Goal: Information Seeking & Learning: Learn about a topic

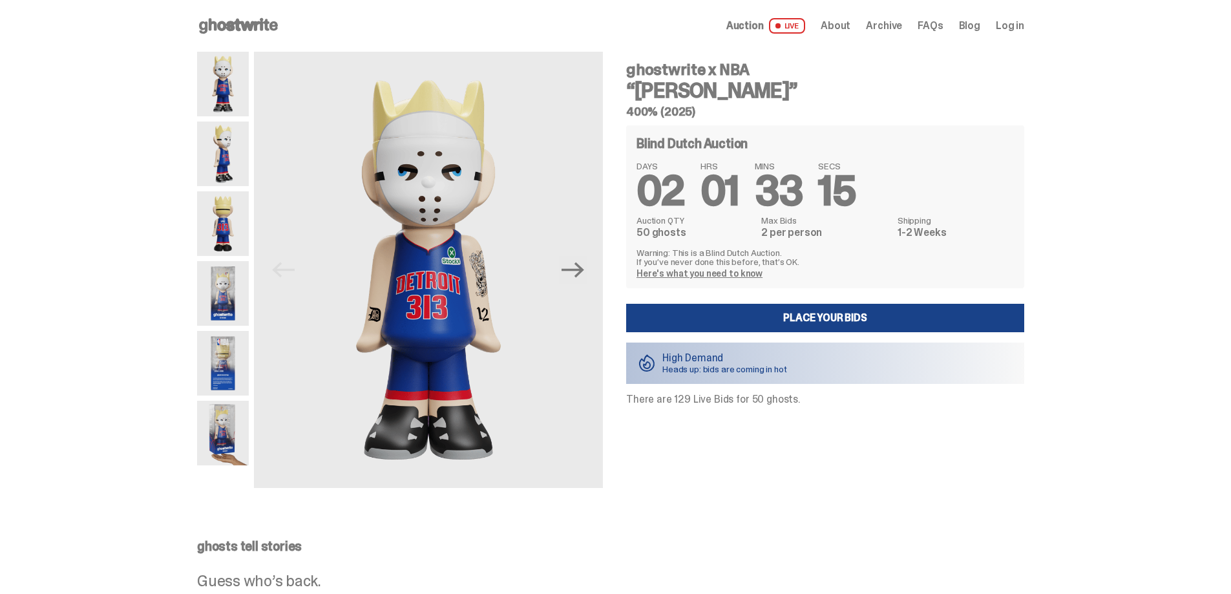
click at [707, 273] on link "Here's what you need to know" at bounding box center [699, 273] width 126 height 12
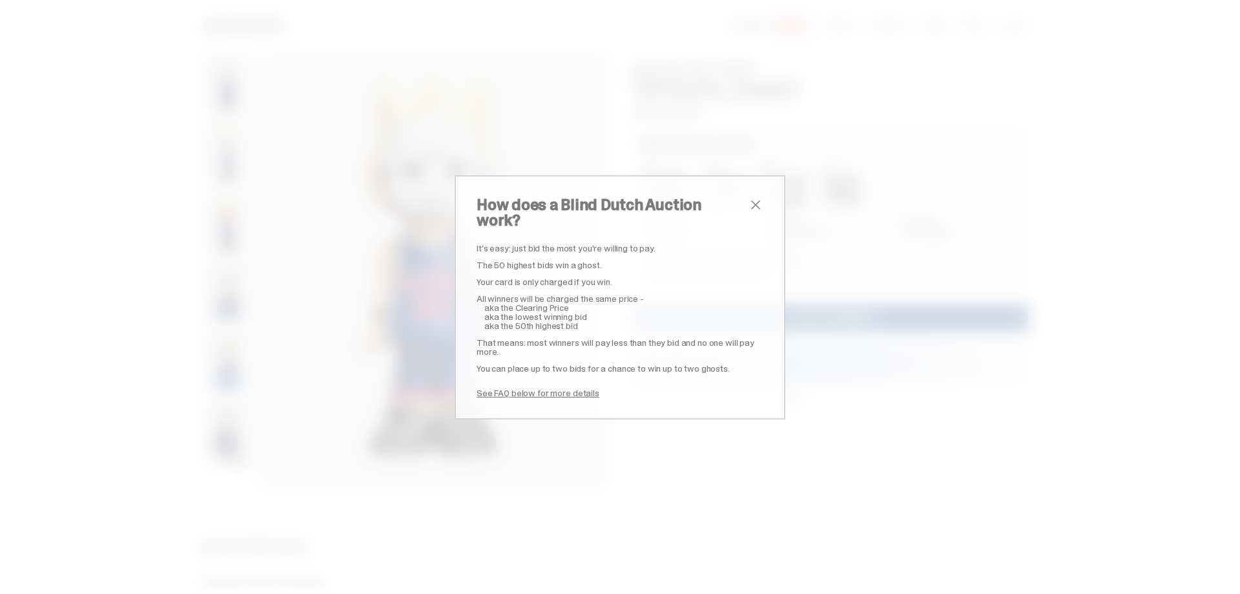
click at [552, 387] on link "See FAQ below for more details" at bounding box center [538, 393] width 123 height 12
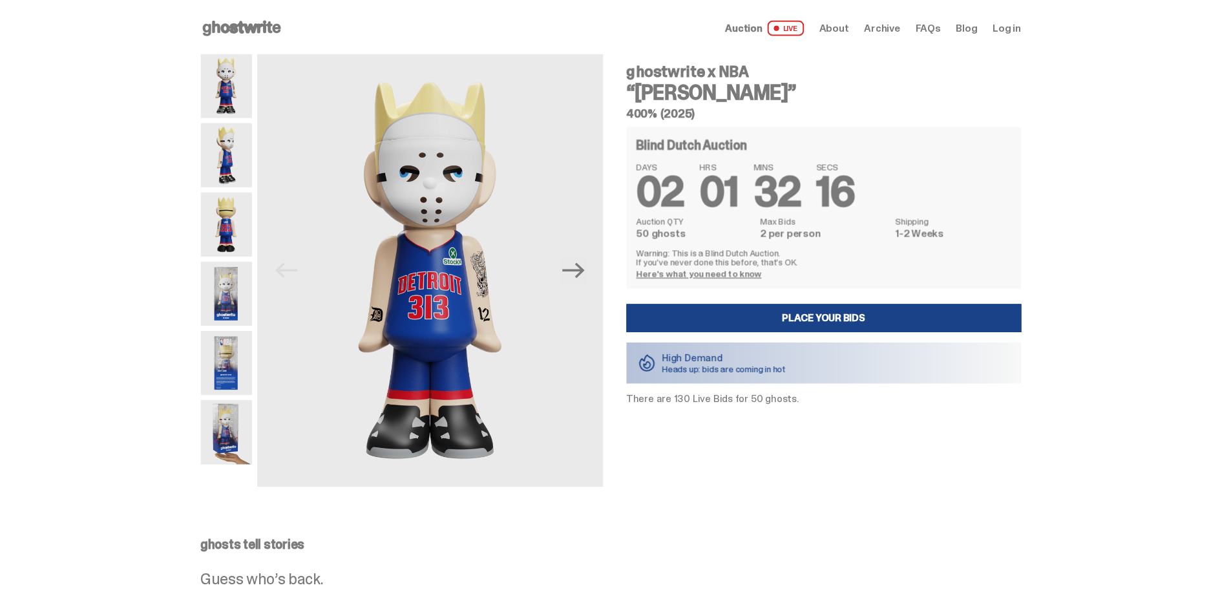
scroll to position [2401, 0]
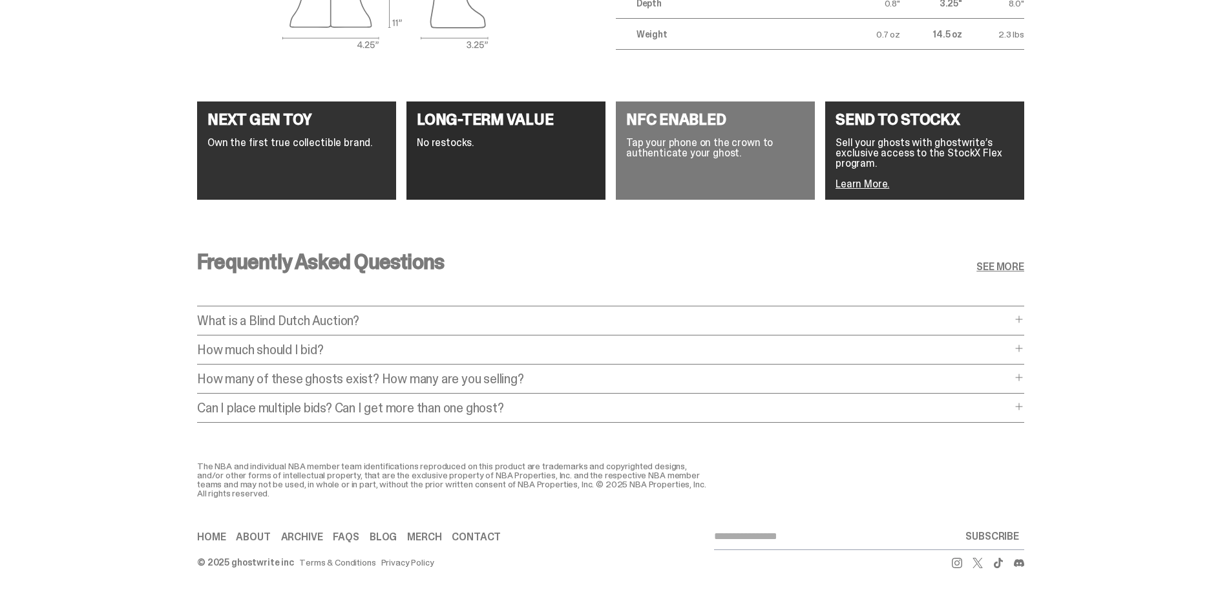
click at [1024, 314] on span at bounding box center [1019, 319] width 10 height 10
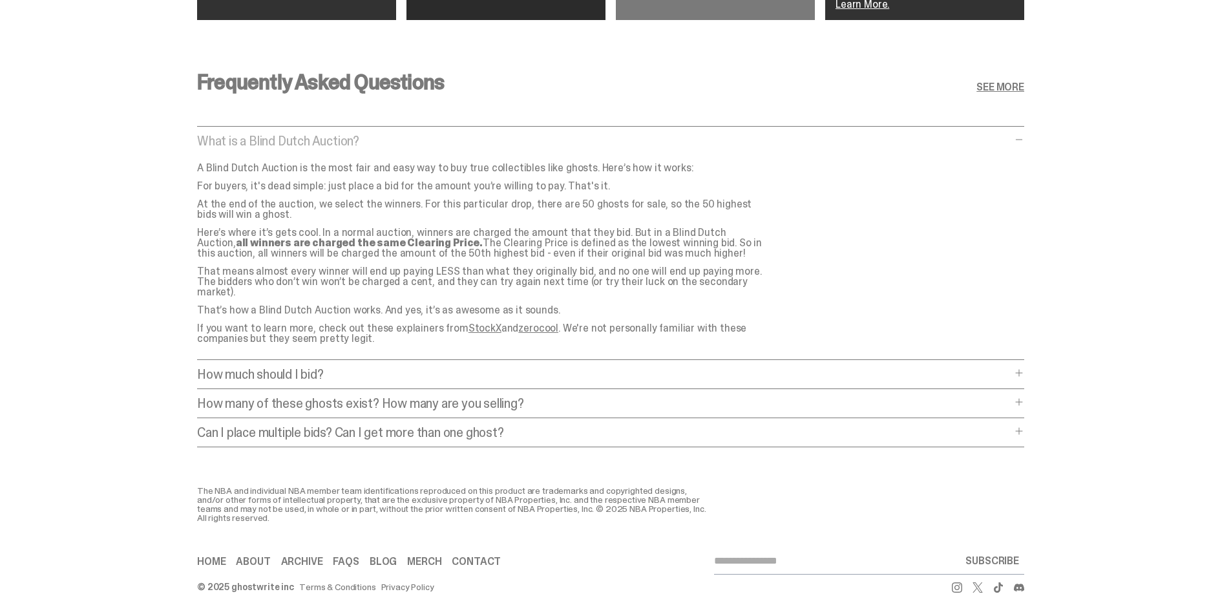
scroll to position [2595, 0]
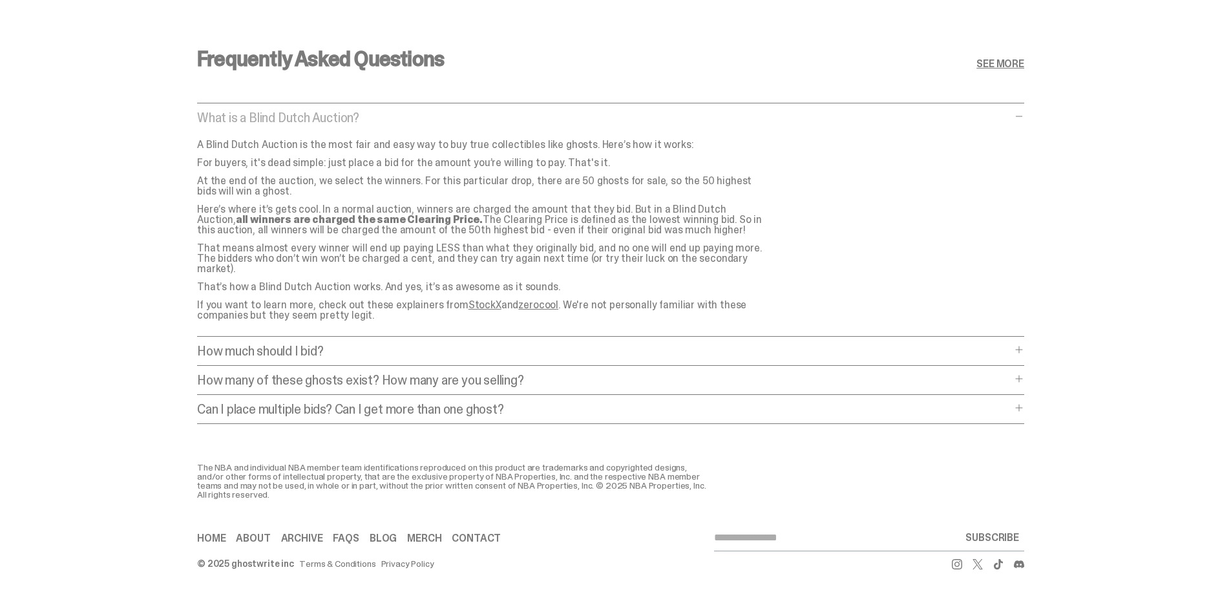
click at [1023, 332] on div "Frequently Asked Questions SEE MORE What is a Blind Dutch Auction? What is a Bl…" at bounding box center [610, 239] width 827 height 445
click at [1023, 344] on span at bounding box center [1019, 349] width 10 height 10
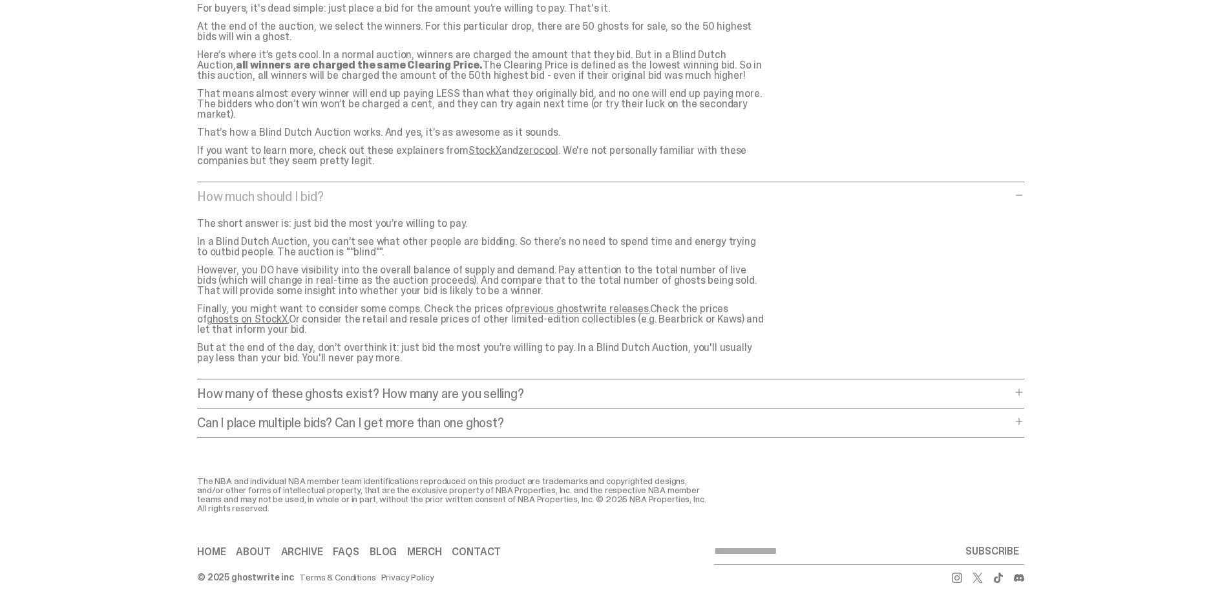
scroll to position [2763, 0]
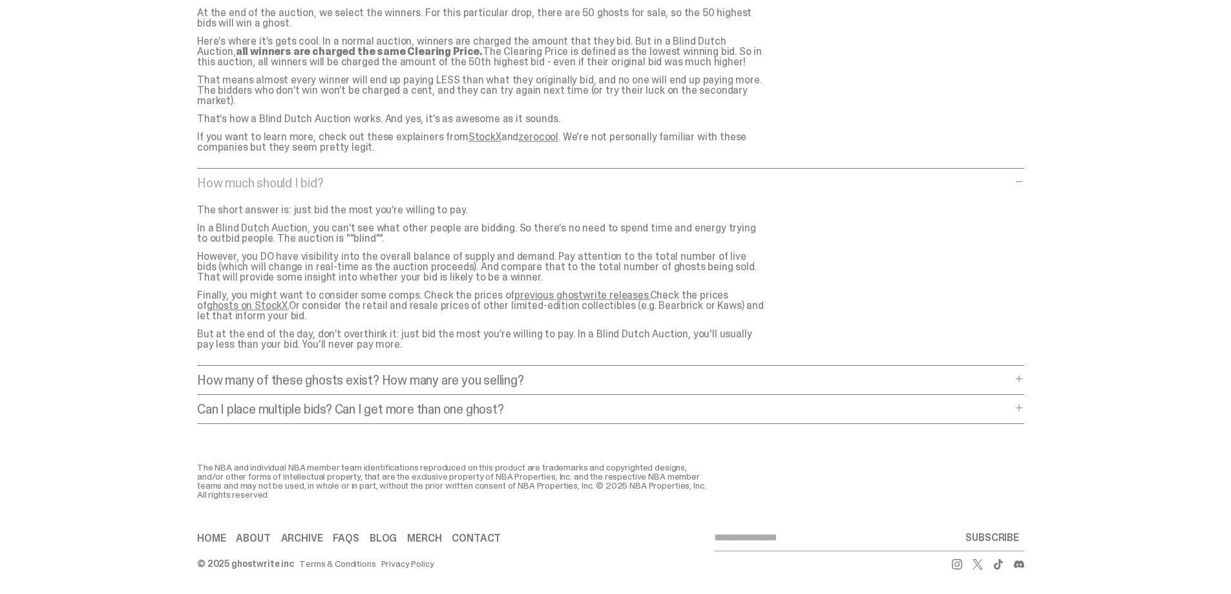
click at [1024, 373] on span at bounding box center [1019, 378] width 10 height 10
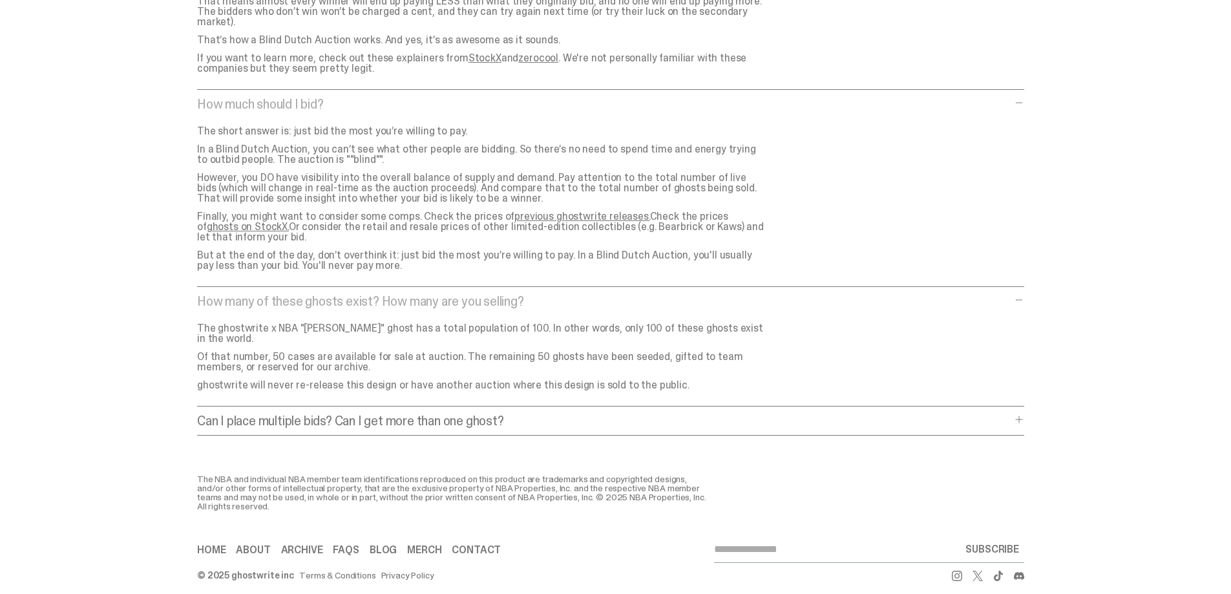
scroll to position [2843, 0]
click at [1024, 413] on span at bounding box center [1019, 418] width 10 height 10
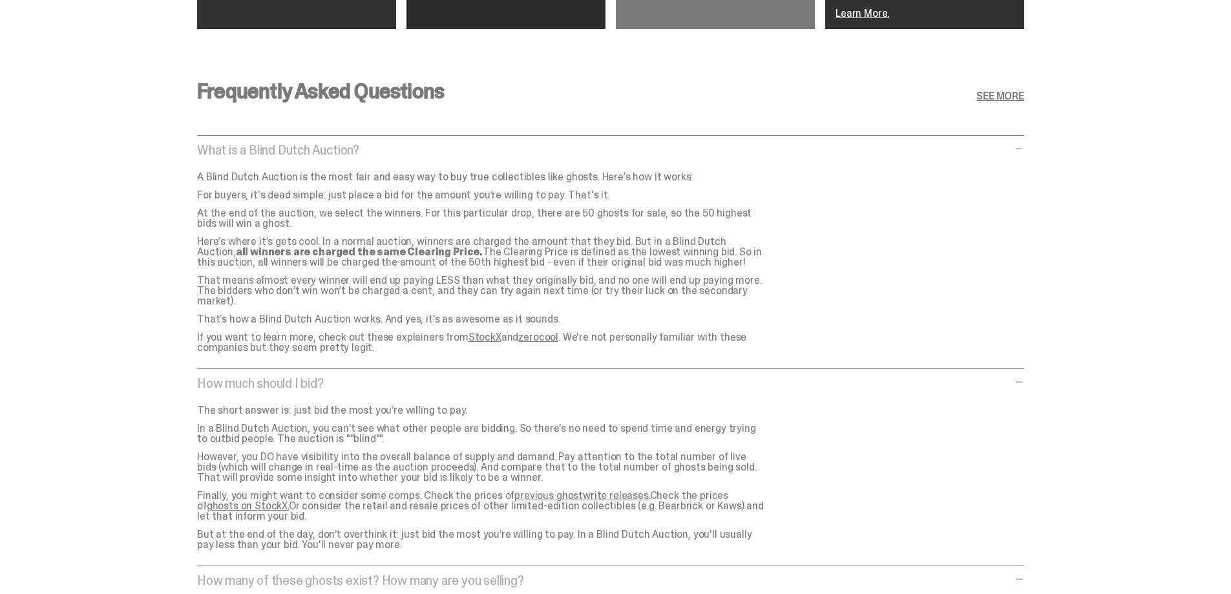
scroll to position [2713, 0]
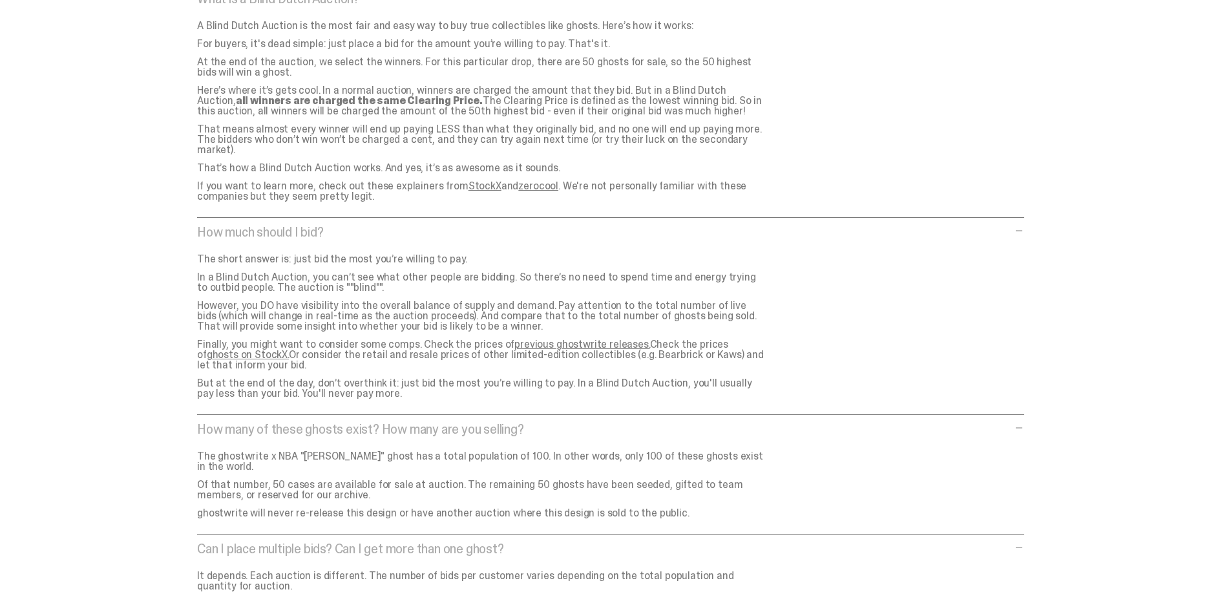
click at [289, 348] on link "ghosts on StockX." at bounding box center [248, 355] width 82 height 14
